Goal: Information Seeking & Learning: Learn about a topic

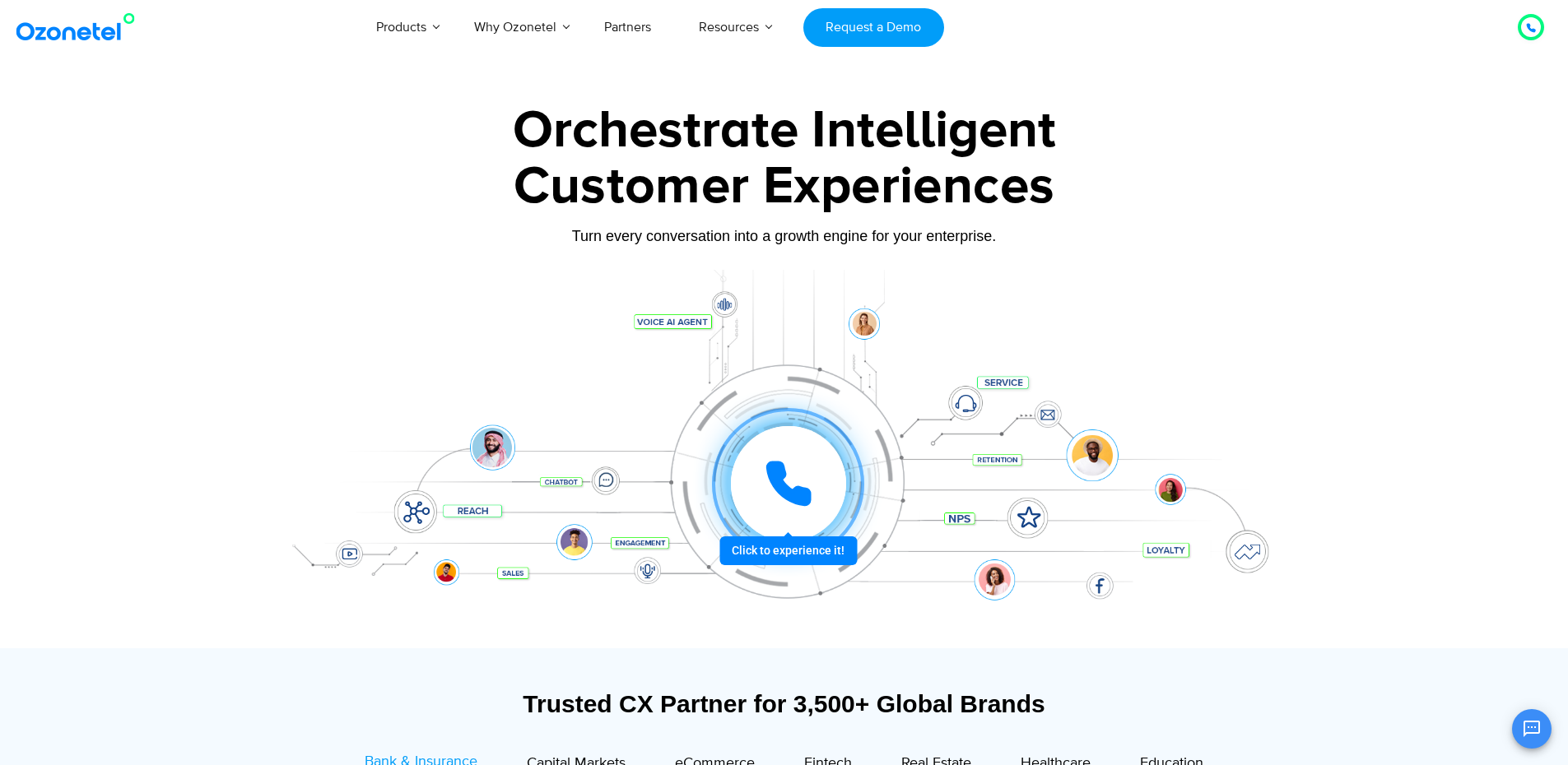
click at [669, 321] on div "Click to experience it! Call in progress... 1 2 3 4 5 6 7 8 9 # 0" at bounding box center [784, 450] width 1029 height 280
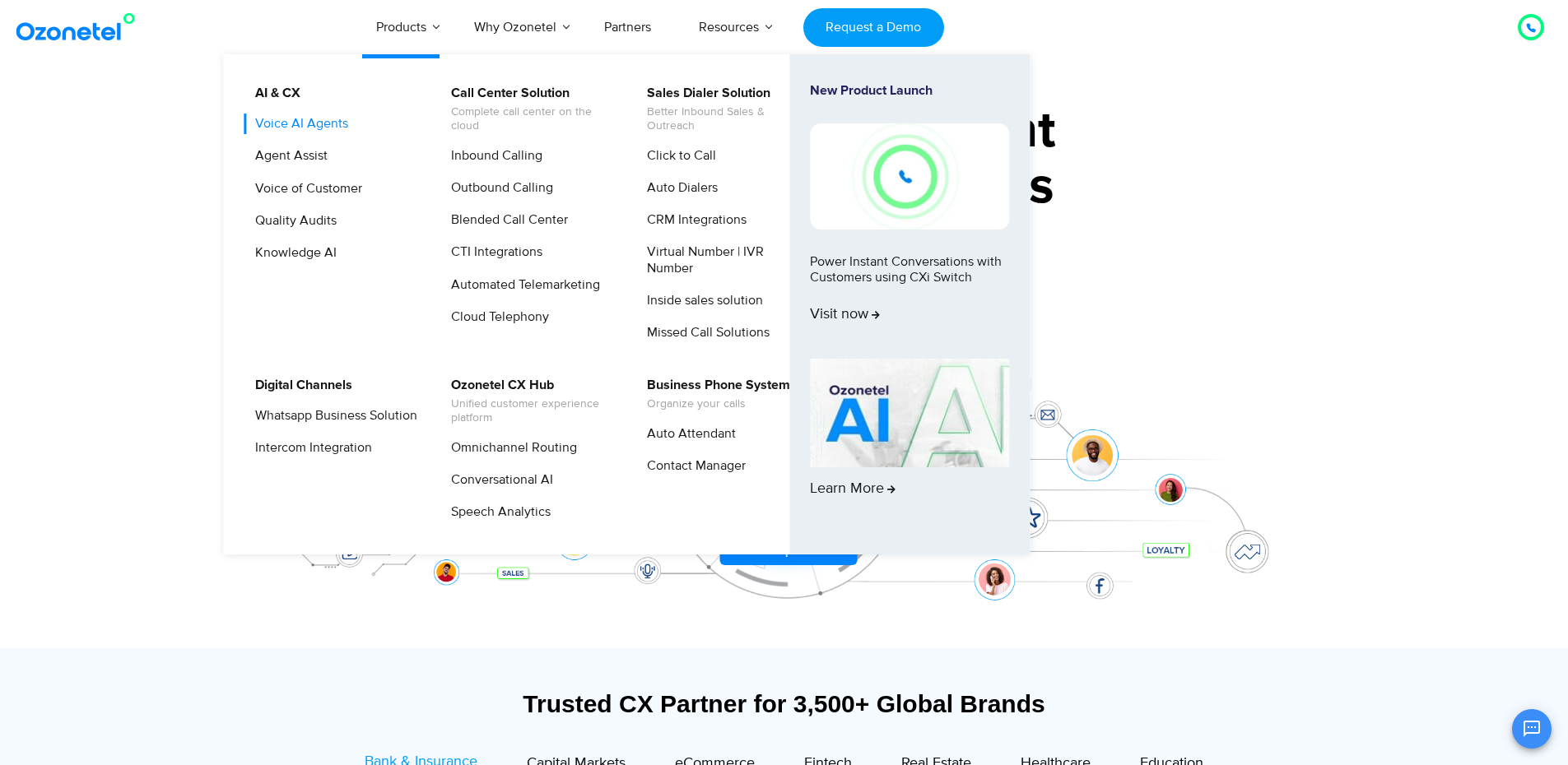
click at [301, 123] on link "Voice AI Agents" at bounding box center [298, 124] width 106 height 21
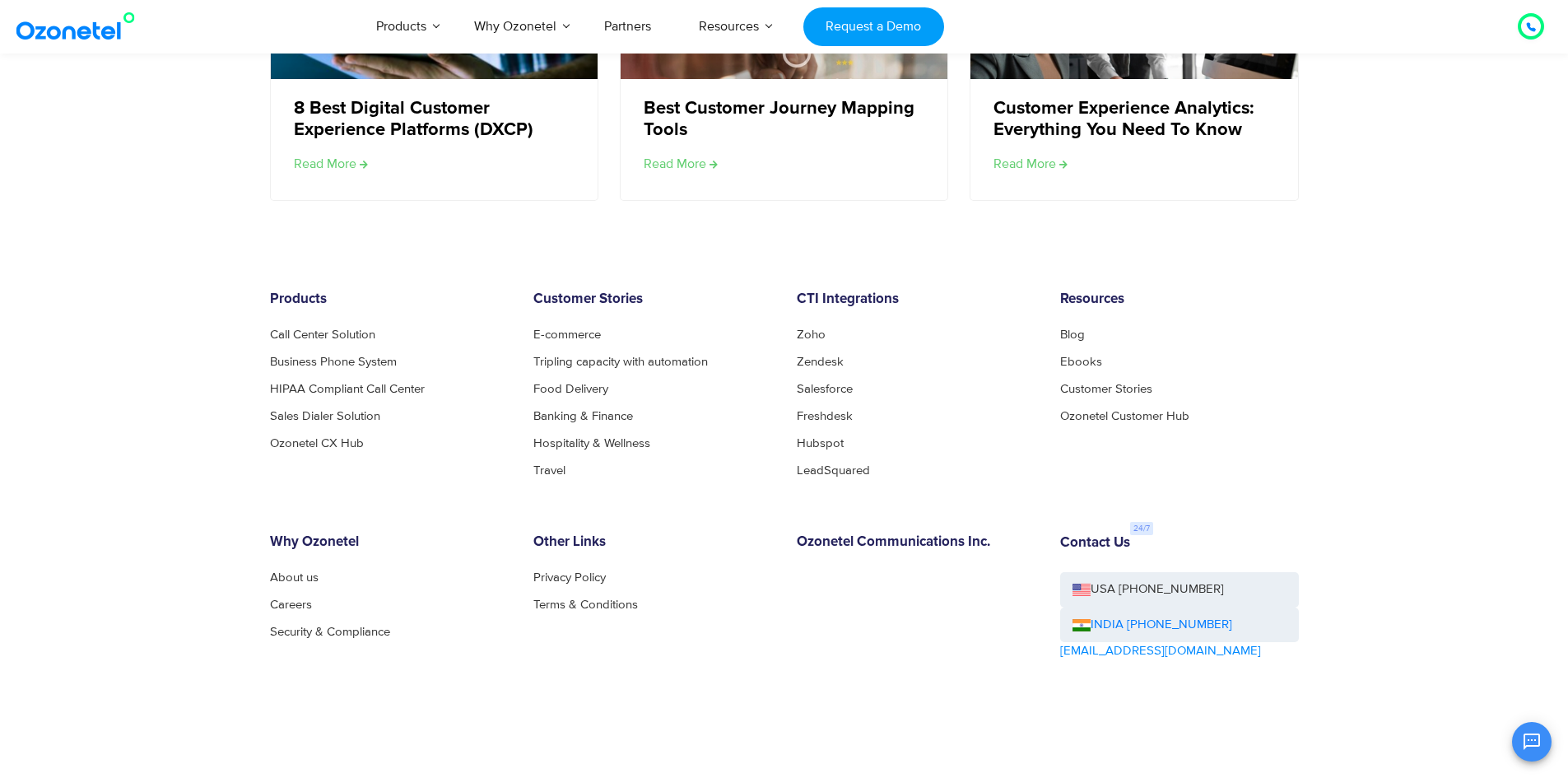
scroll to position [3457, 0]
click at [336, 416] on link "Sales Dialer Solution" at bounding box center [330, 415] width 120 height 12
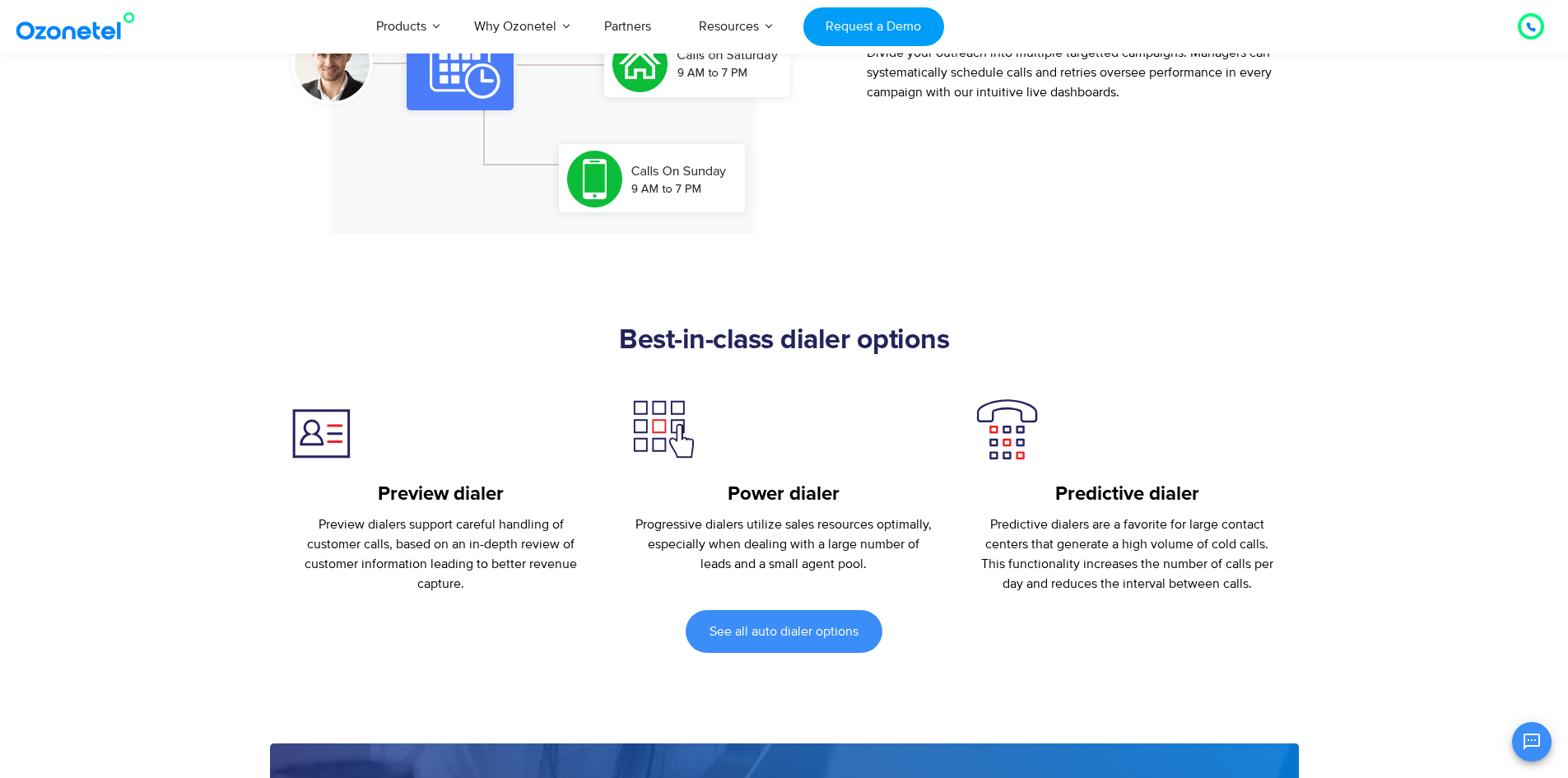
scroll to position [2140, 0]
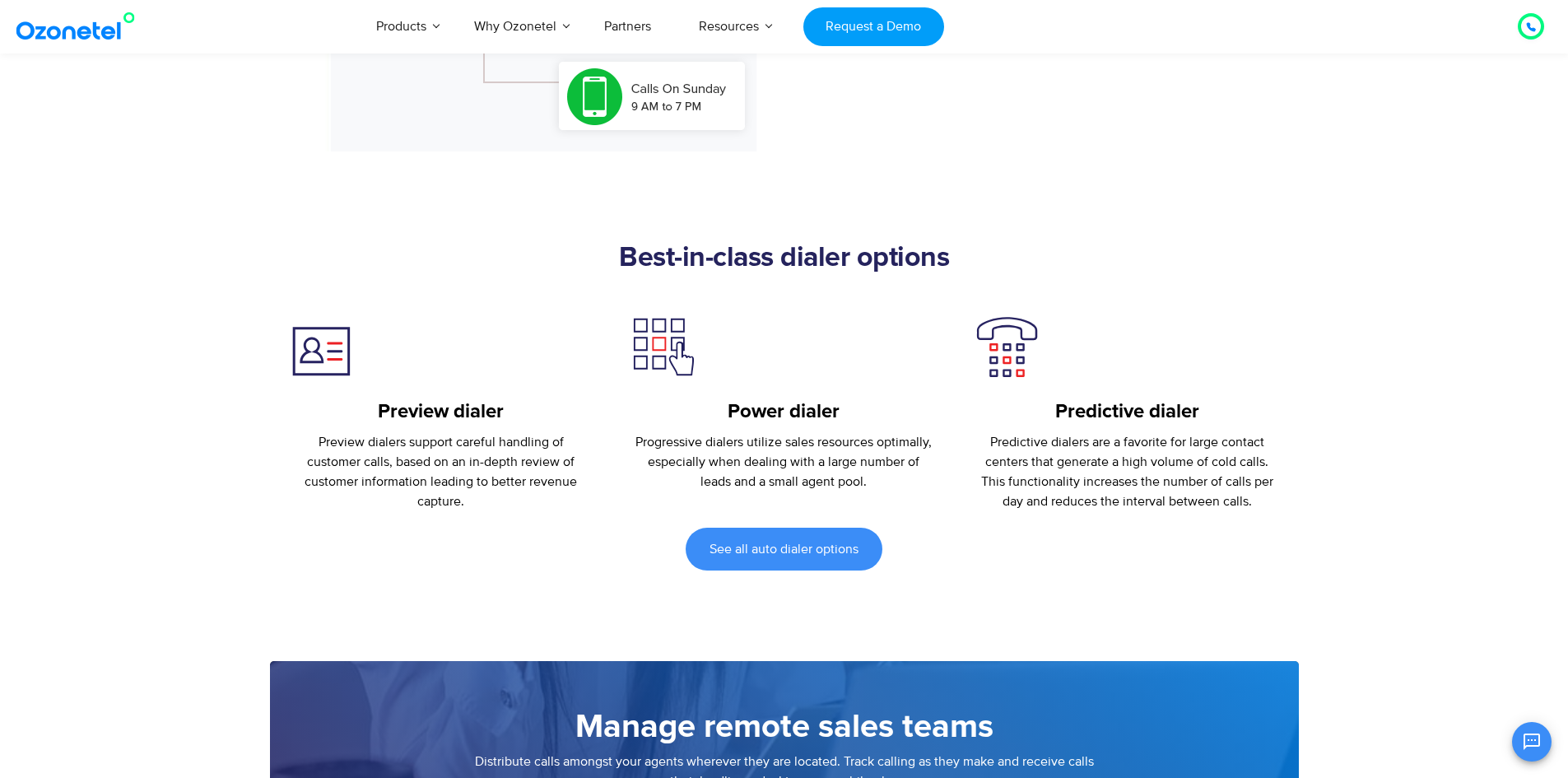
click at [522, 445] on p "Preview dialers support careful handling of customer calls, based on an in-dept…" at bounding box center [441, 471] width 302 height 79
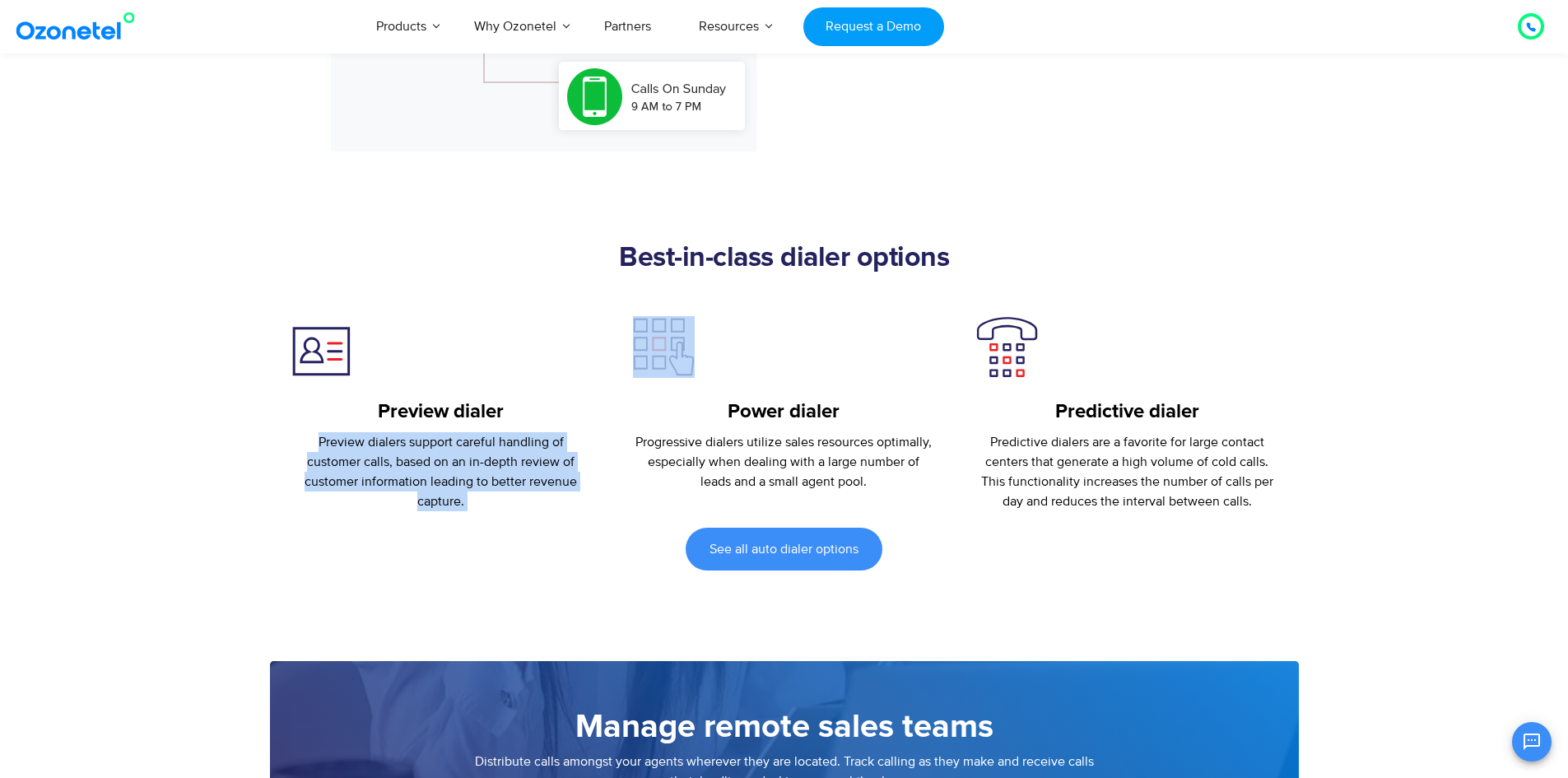
click at [522, 445] on p "Preview dialers support careful handling of customer calls, based on an in-dept…" at bounding box center [441, 471] width 302 height 79
click at [450, 483] on p "Preview dialers support careful handling of customer calls, based on an in-dept…" at bounding box center [441, 471] width 302 height 79
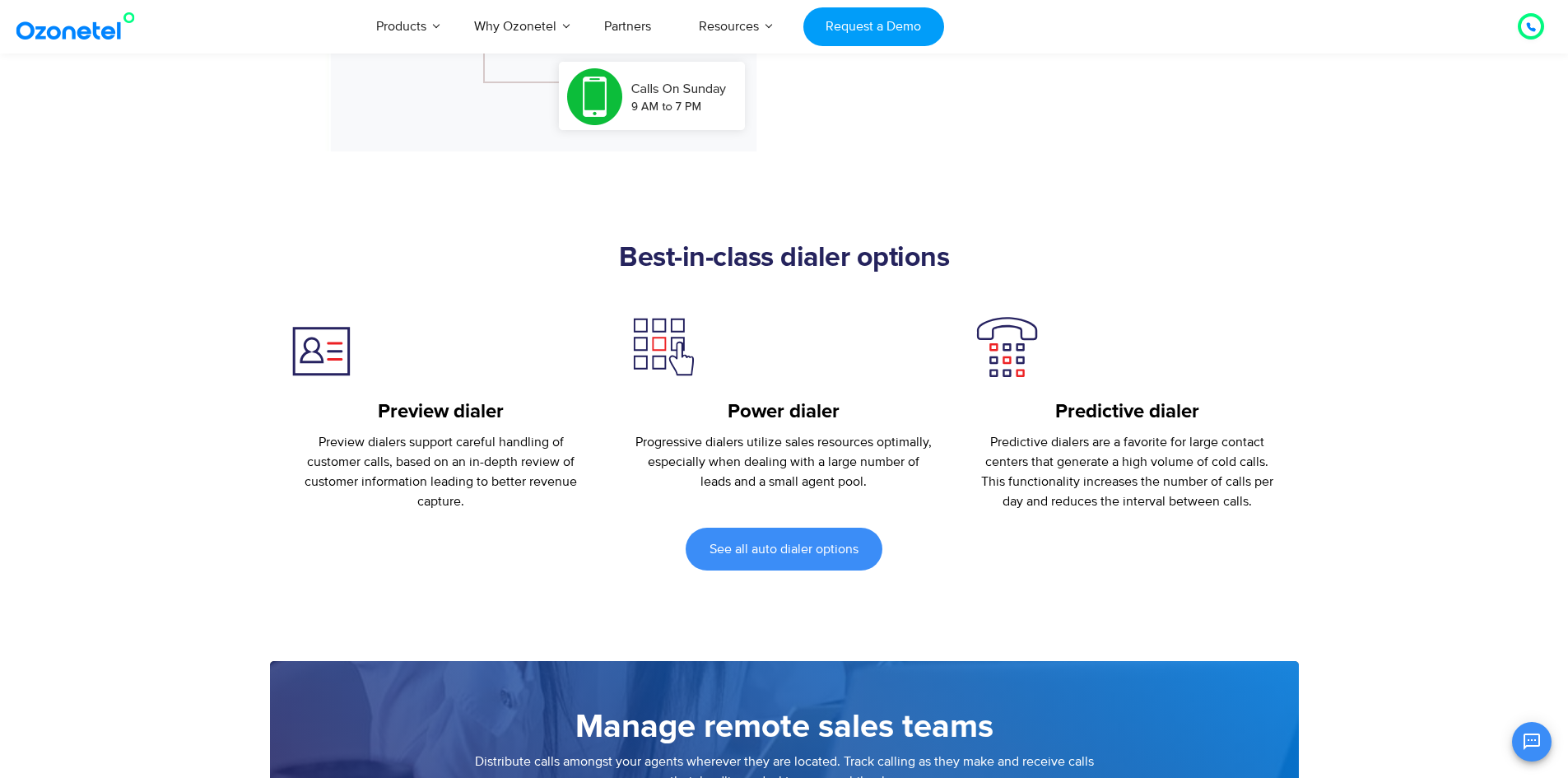
click at [536, 486] on p "Preview dialers support careful handling of customer calls, based on an in-dept…" at bounding box center [441, 471] width 302 height 79
click at [771, 445] on p "Progressive dialers utilize sales resources optimally, especially when dealing …" at bounding box center [783, 461] width 302 height 59
click at [793, 476] on p "Progressive dialers utilize sales resources optimally, especially when dealing …" at bounding box center [783, 461] width 302 height 59
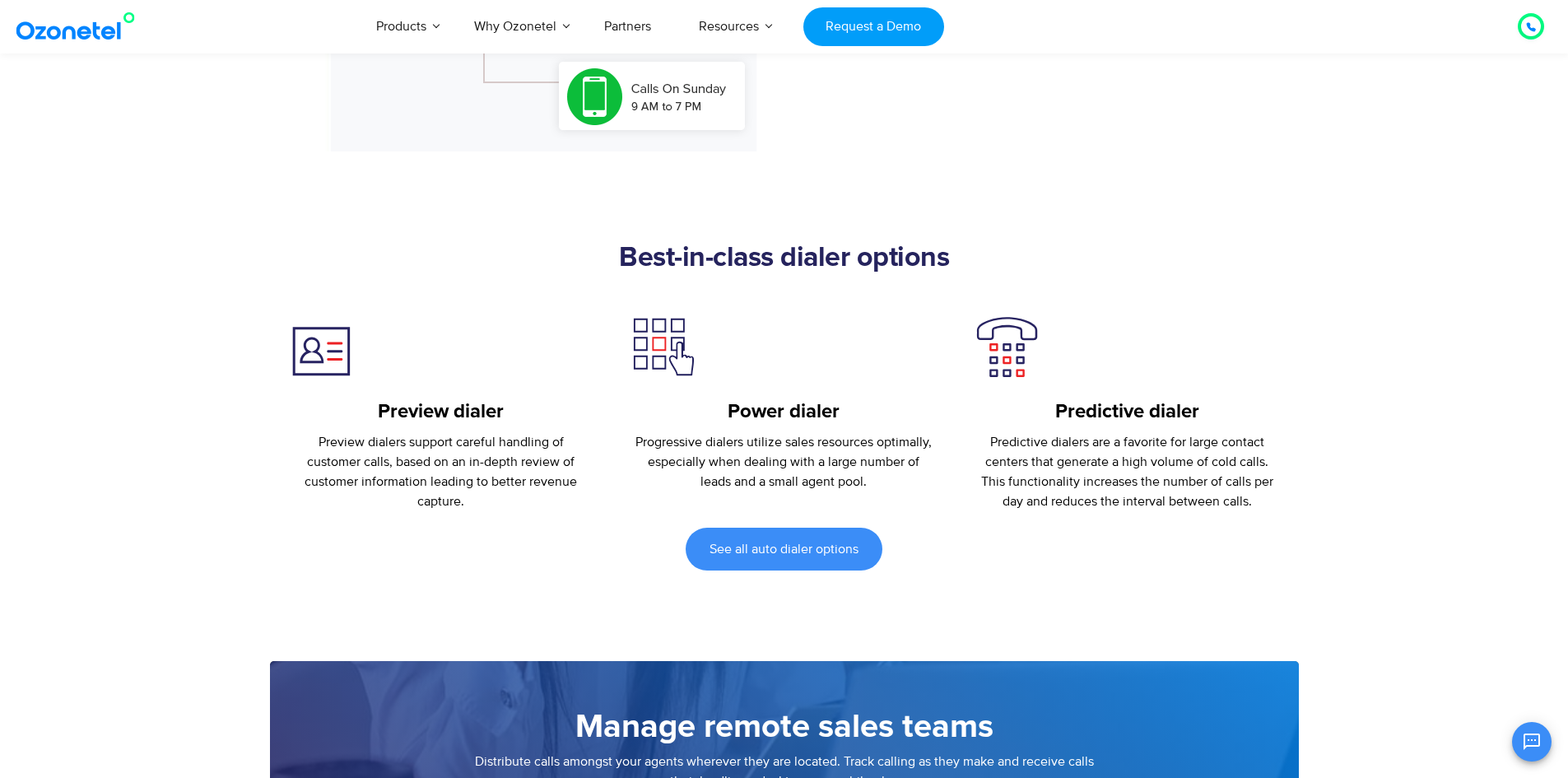
click at [793, 463] on p "Progressive dialers utilize sales resources optimally, especially when dealing …" at bounding box center [783, 461] width 302 height 59
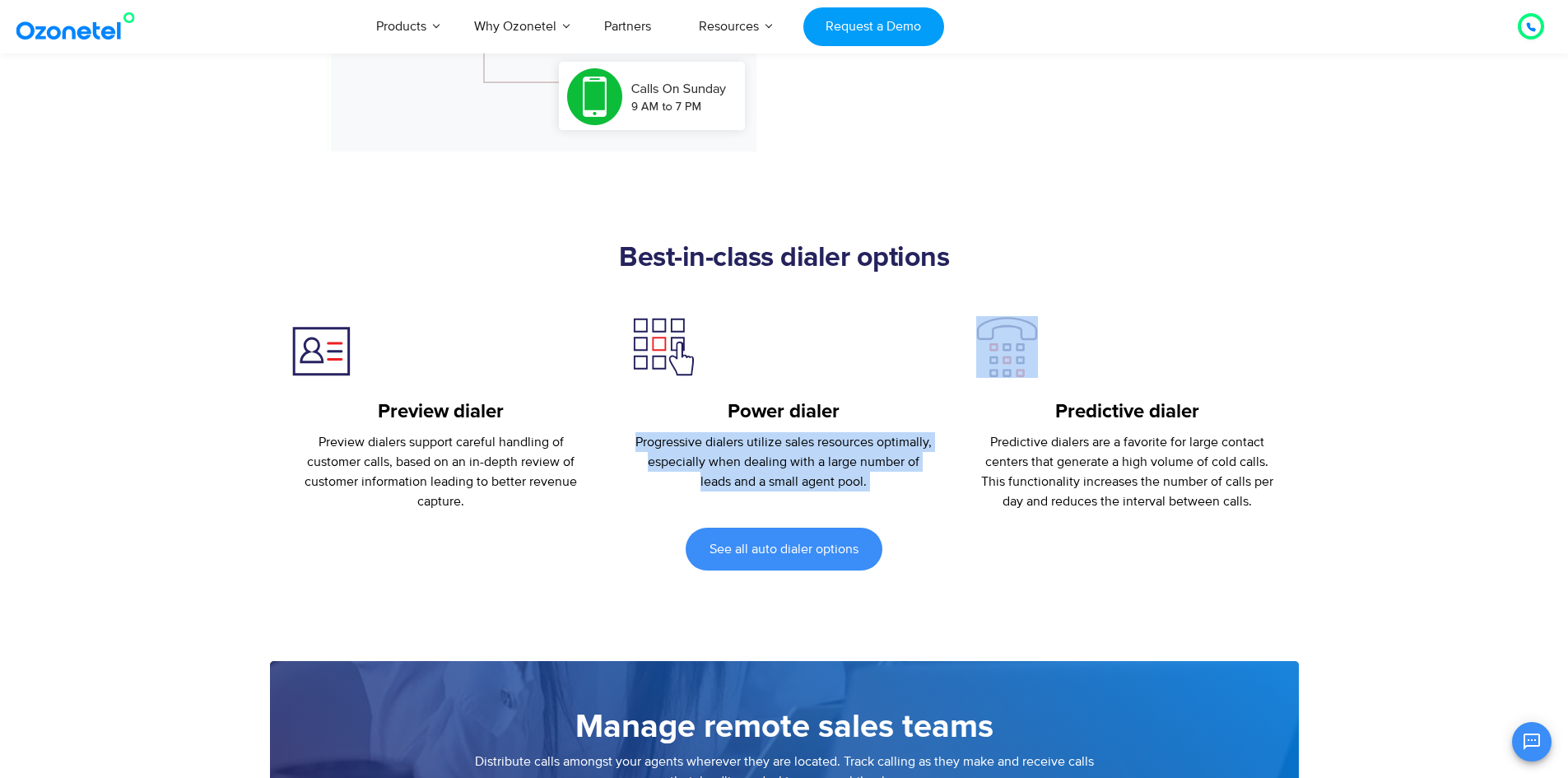
click at [793, 463] on p "Progressive dialers utilize sales resources optimally, especially when dealing …" at bounding box center [783, 461] width 302 height 59
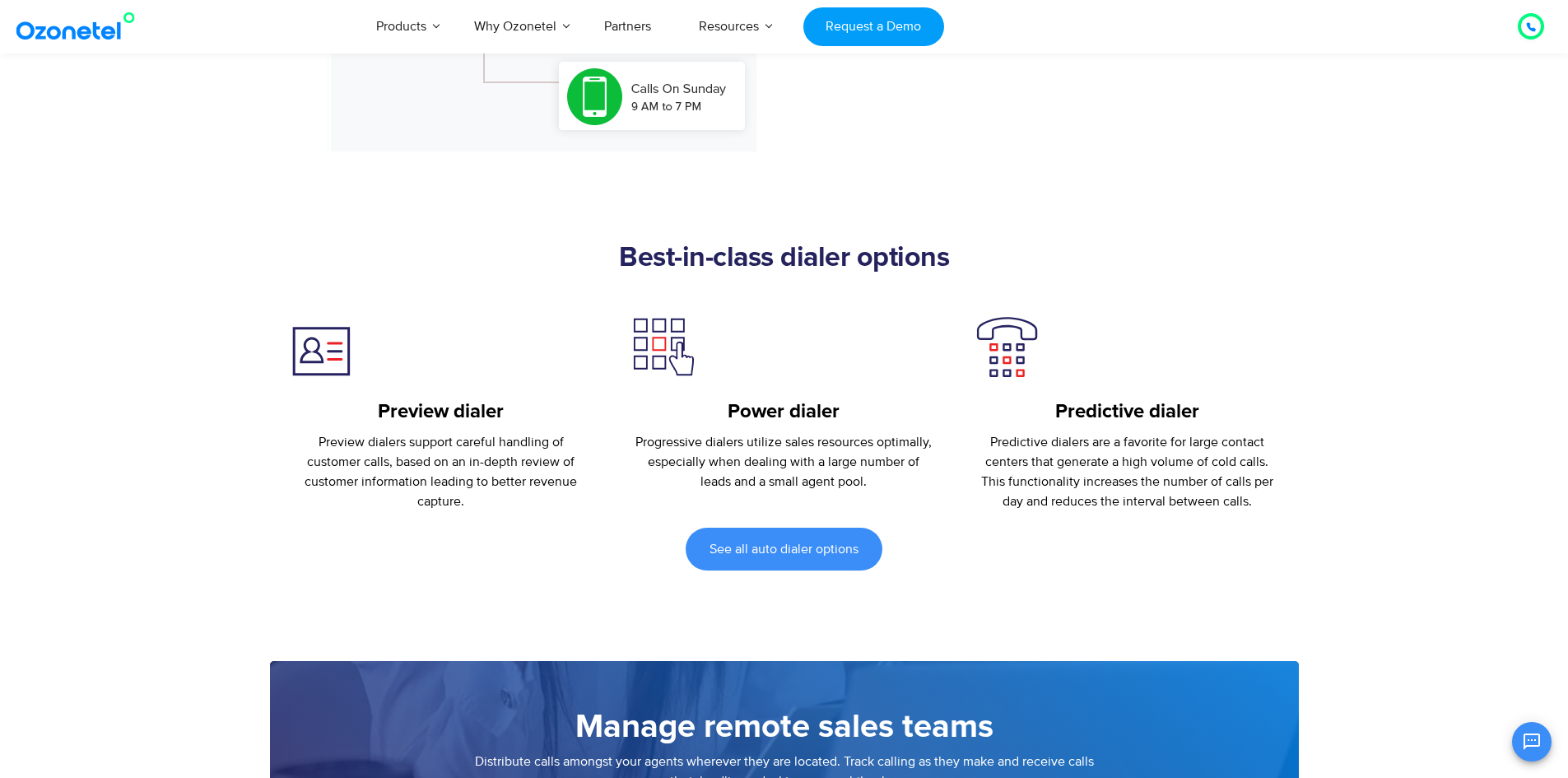
click at [1118, 462] on p "Predictive dialers are a favorite for large contact centers that generate a hig…" at bounding box center [1127, 471] width 302 height 79
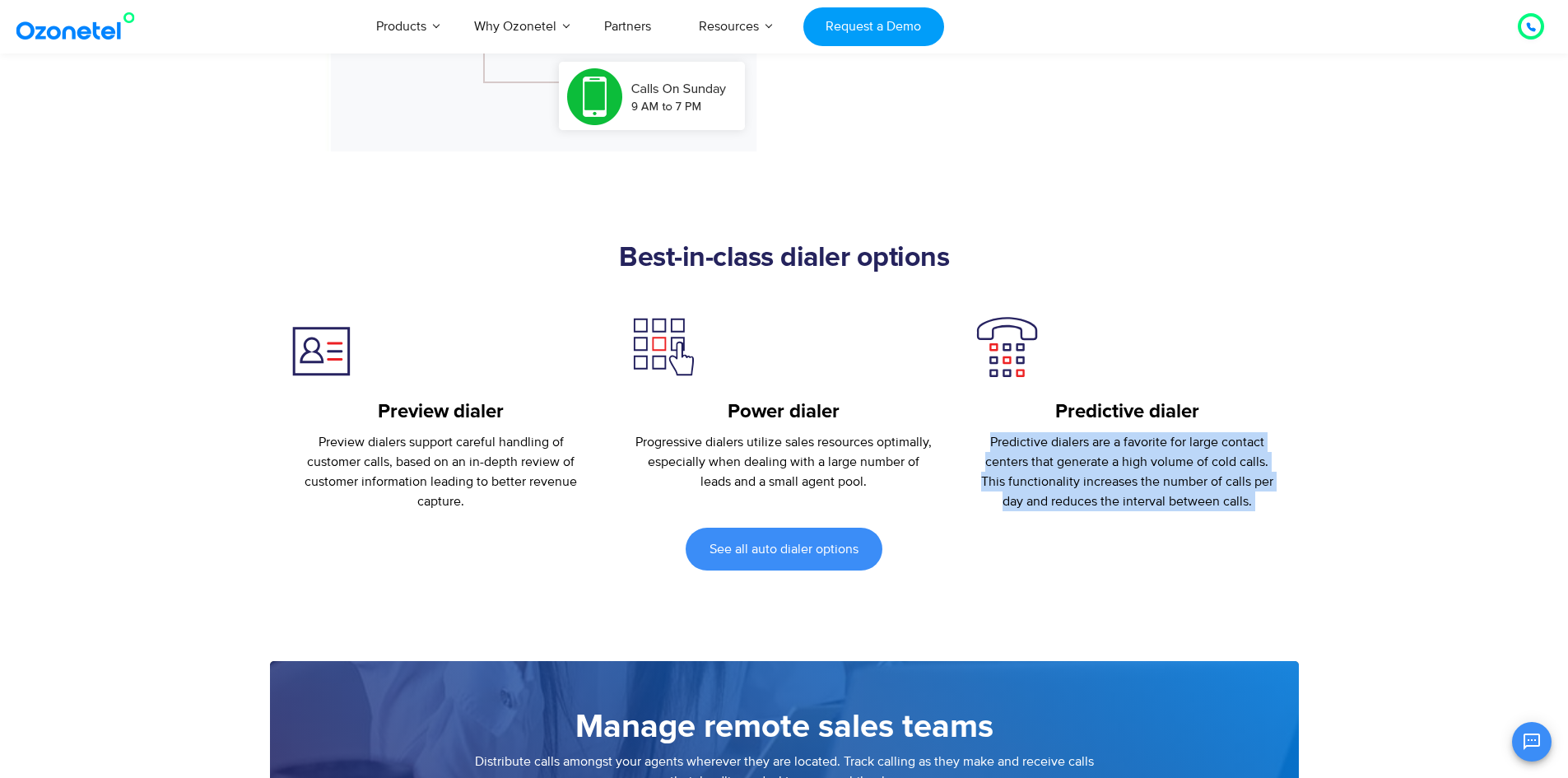
click at [1118, 462] on p "Predictive dialers are a favorite for large contact centers that generate a hig…" at bounding box center [1127, 471] width 302 height 79
click at [1116, 467] on p "Predictive dialers are a favorite for large contact centers that generate a hig…" at bounding box center [1127, 471] width 302 height 79
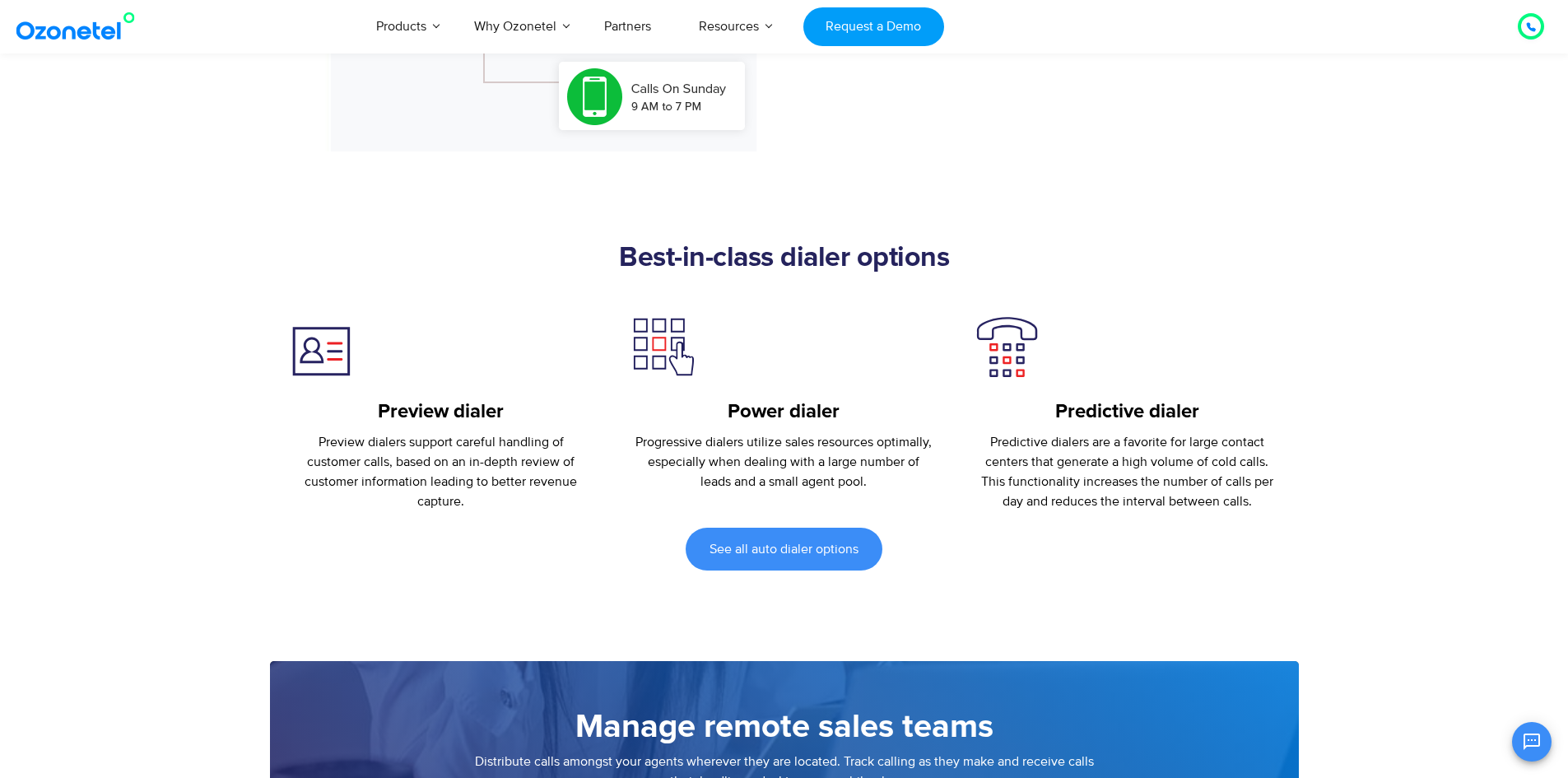
click at [1097, 442] on p "Predictive dialers are a favorite for large contact centers that generate a hig…" at bounding box center [1127, 471] width 302 height 79
click at [1092, 469] on p "Predictive dialers are a favorite for large contact centers that generate a hig…" at bounding box center [1127, 471] width 302 height 79
click at [1205, 465] on p "Predictive dialers are a favorite for large contact centers that generate a hig…" at bounding box center [1127, 471] width 302 height 79
click at [1070, 492] on p "Predictive dialers are a favorite for large contact centers that generate a hig…" at bounding box center [1127, 471] width 302 height 79
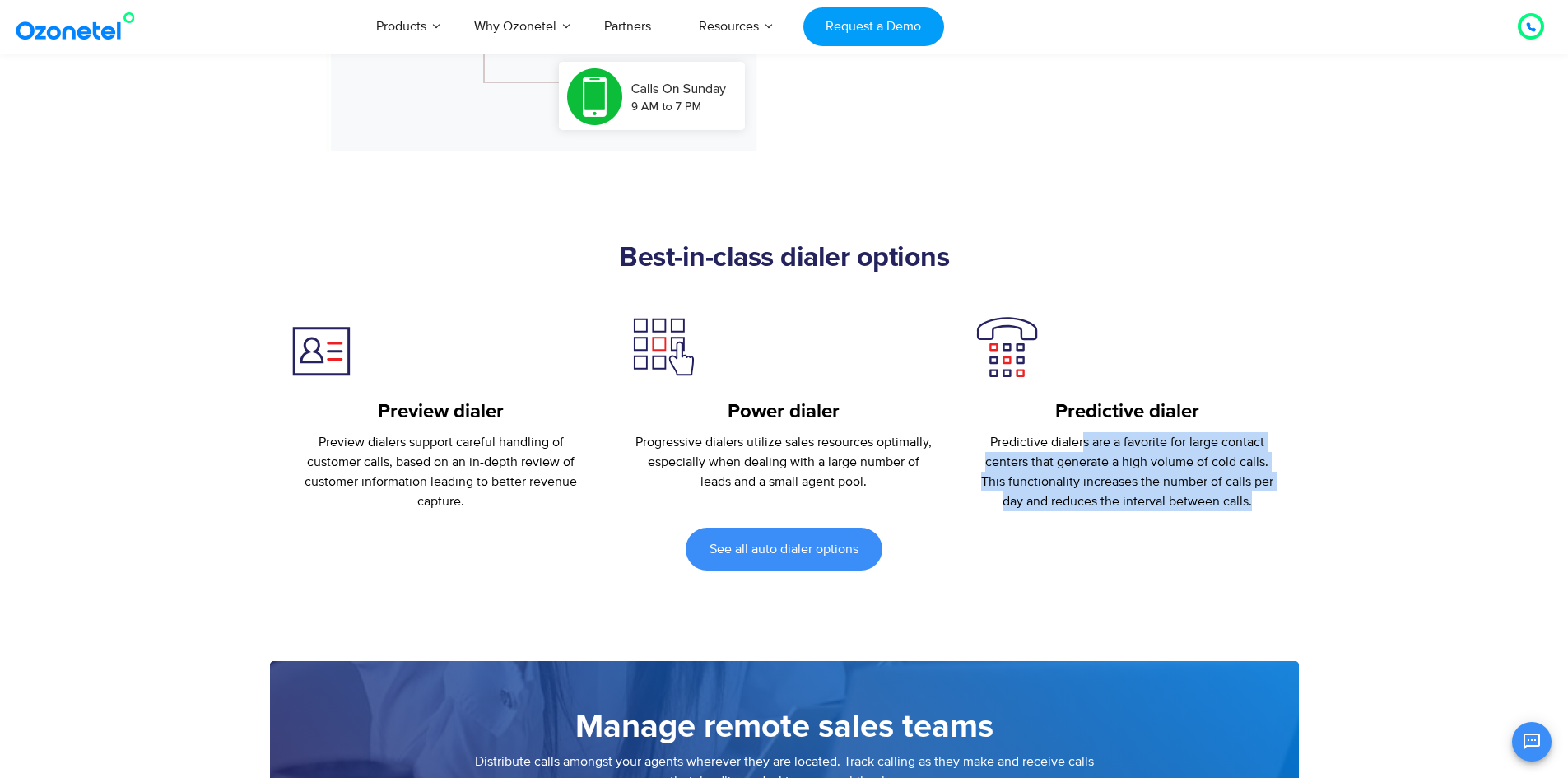
drag, startPoint x: 1081, startPoint y: 451, endPoint x: 1249, endPoint y: 512, distance: 178.7
click at [1253, 506] on p "Predictive dialers are a favorite for large contact centers that generate a hig…" at bounding box center [1127, 471] width 302 height 79
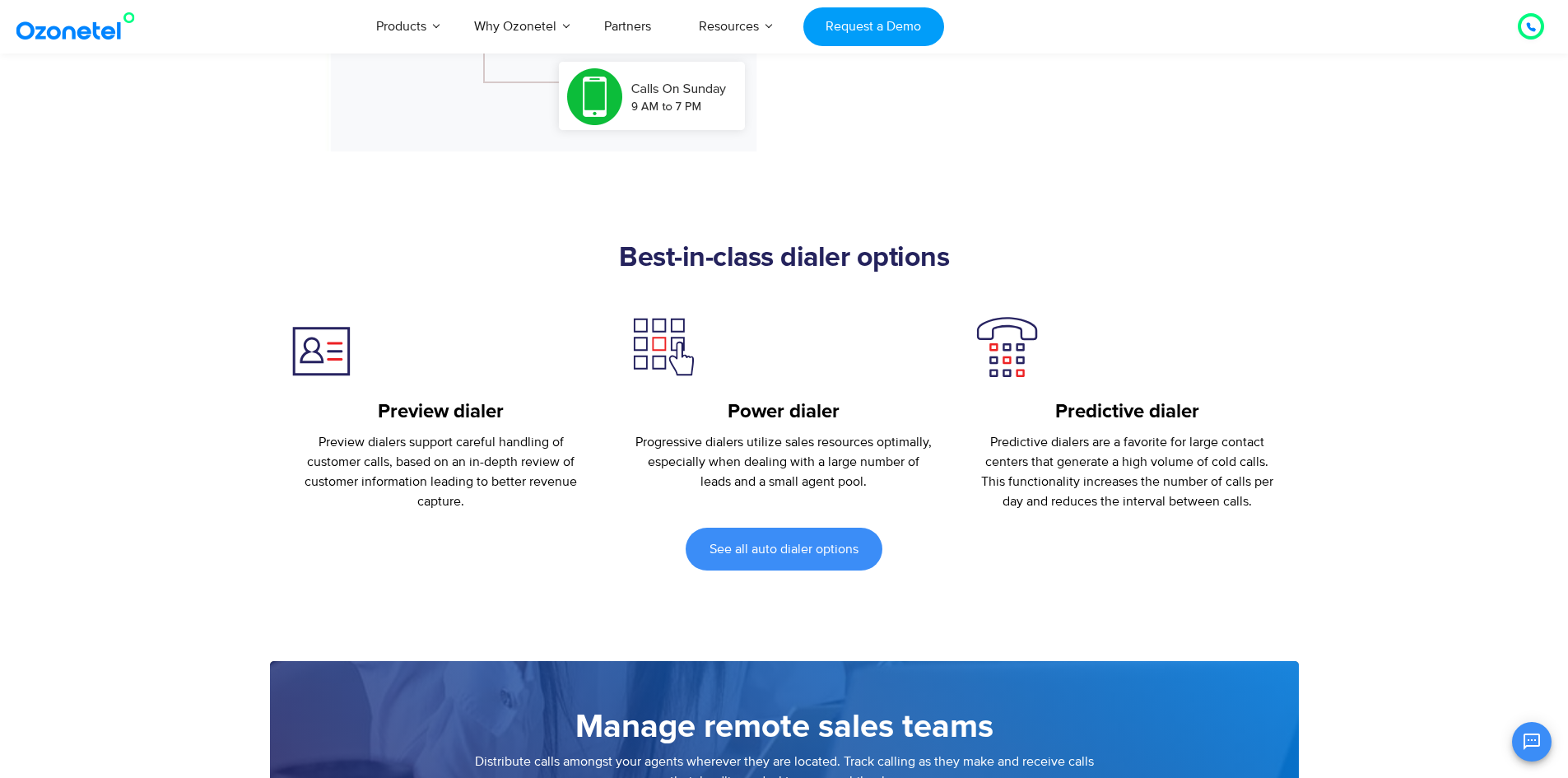
click at [1096, 528] on div "See all auto dialer options" at bounding box center [784, 549] width 1029 height 43
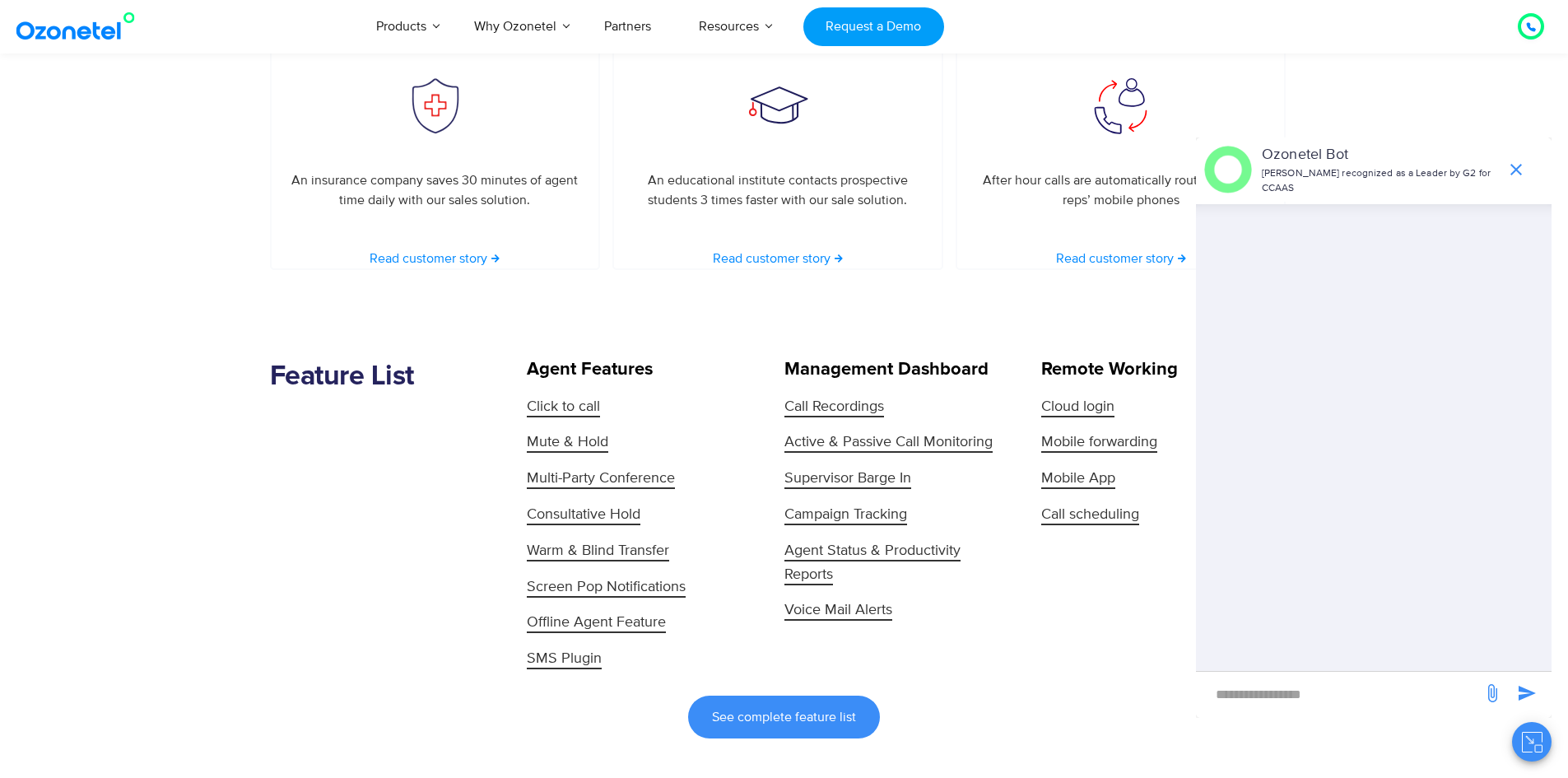
scroll to position [3292, 0]
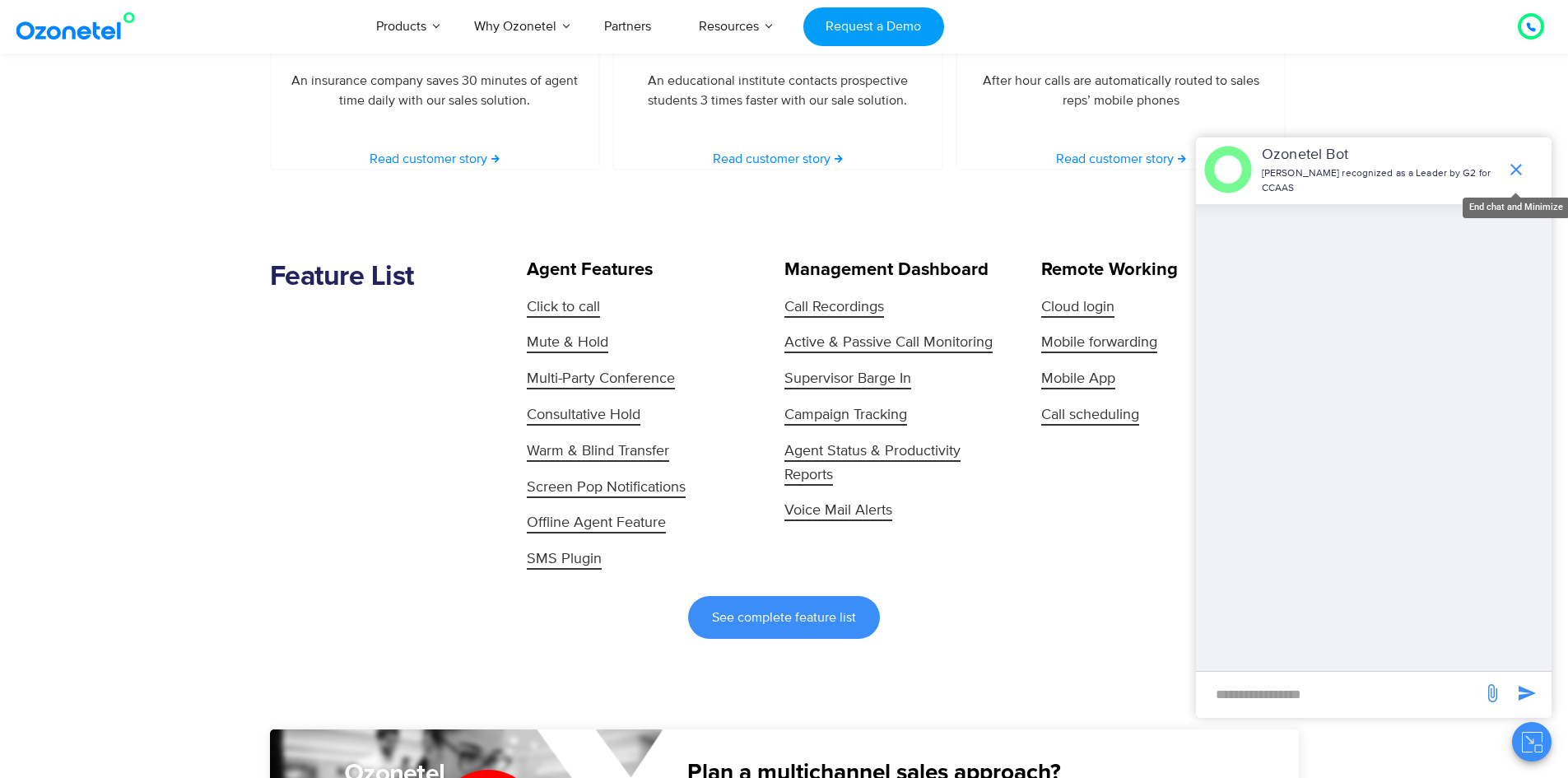
click at [1519, 167] on icon "end chat or minimize" at bounding box center [1516, 169] width 11 height 11
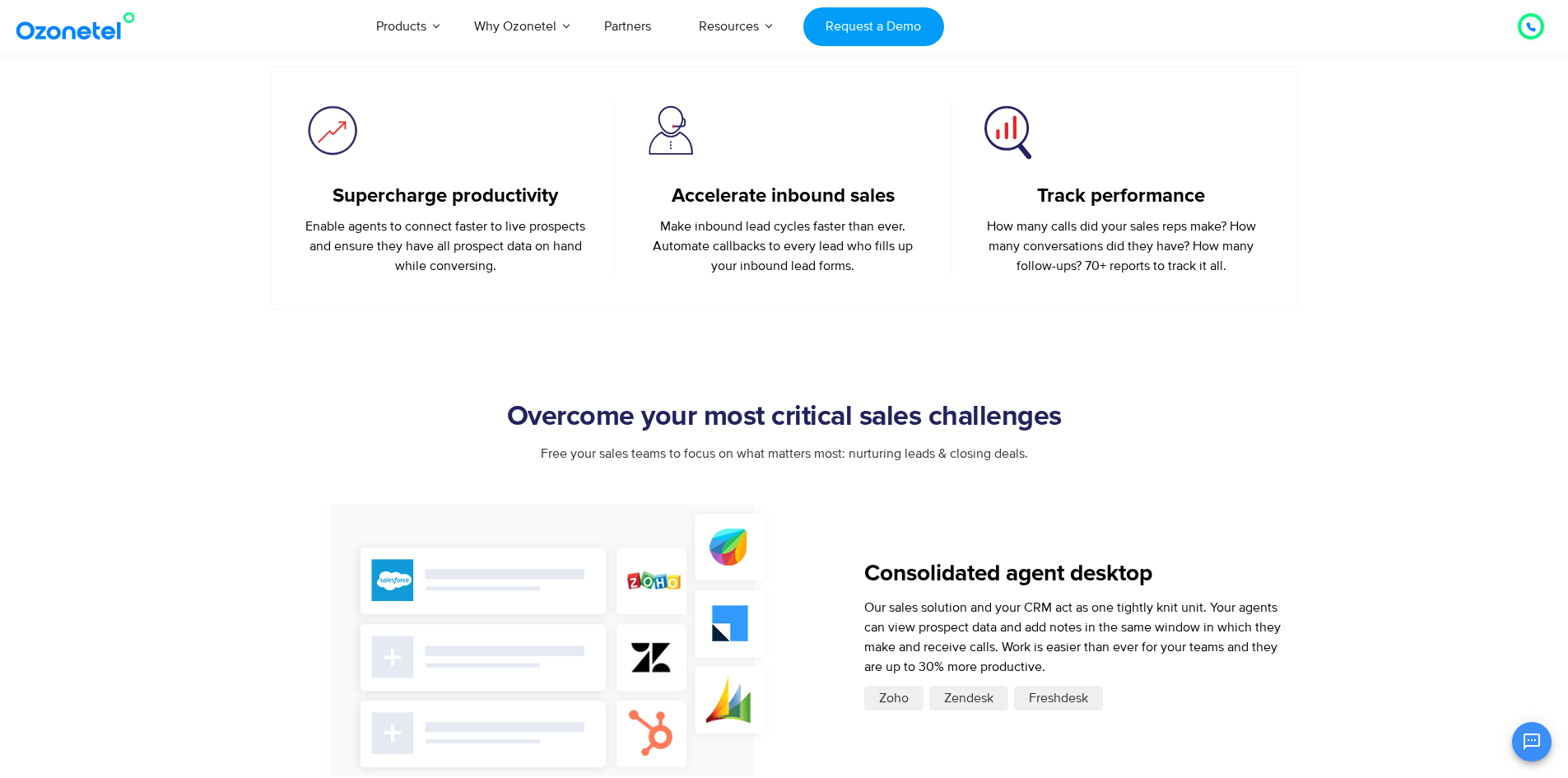
scroll to position [411, 0]
